Goal: Find specific page/section: Find specific page/section

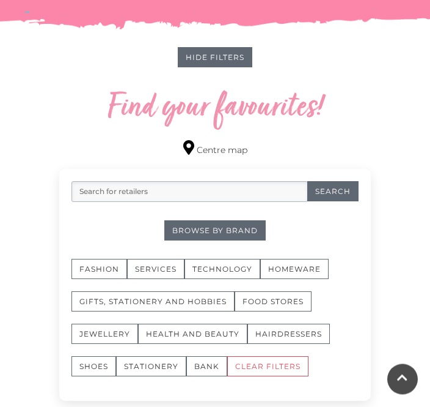
scroll to position [677, 0]
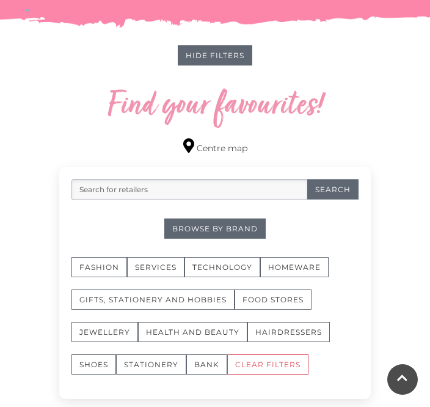
click at [155, 252] on div "Filter retailers Search for retailers Search Browse By Brand Fashion Services T…" at bounding box center [215, 283] width 312 height 232
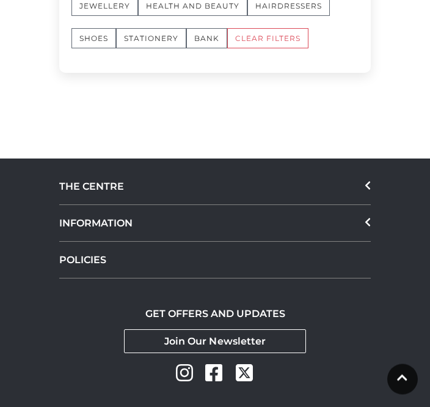
scroll to position [1009, 0]
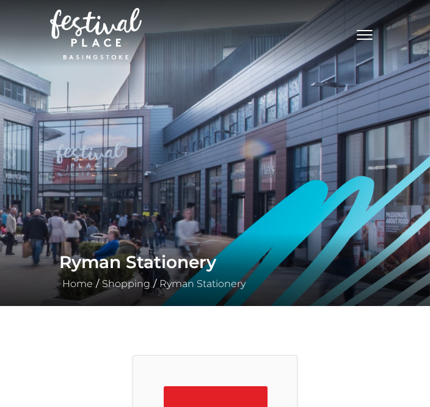
click at [125, 252] on h1 "Ryman Stationery" at bounding box center [215, 261] width 312 height 29
click at [155, 162] on img at bounding box center [215, 153] width 430 height 306
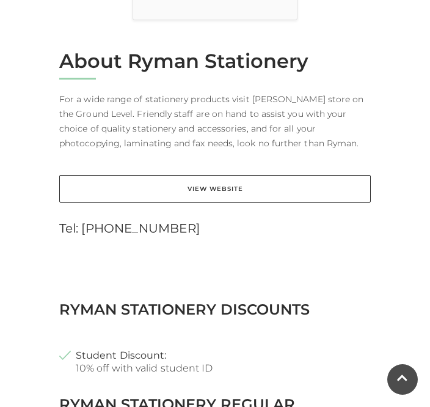
scroll to position [498, 0]
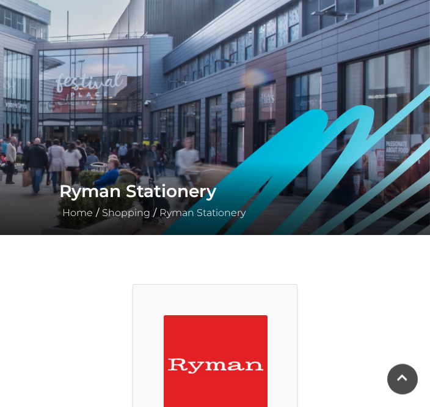
scroll to position [80, 0]
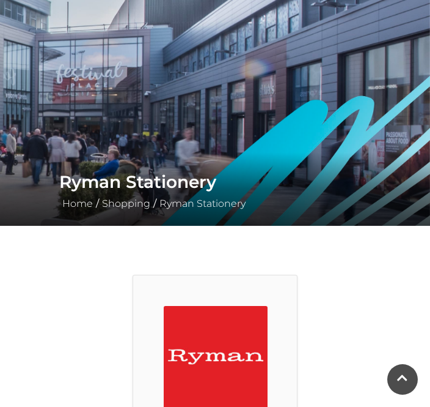
click at [203, 200] on link "Ryman Stationery" at bounding box center [203, 203] width 92 height 12
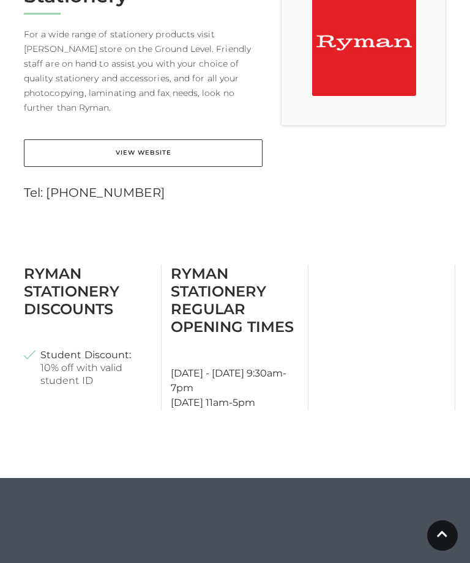
scroll to position [393, 0]
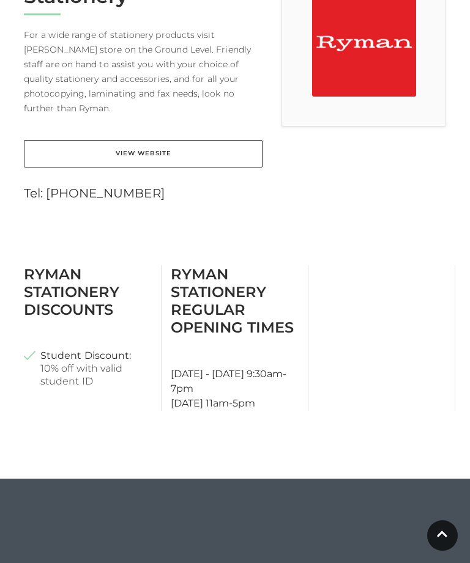
click at [183, 140] on link "View Website" at bounding box center [143, 154] width 238 height 28
